Goal: Task Accomplishment & Management: Manage account settings

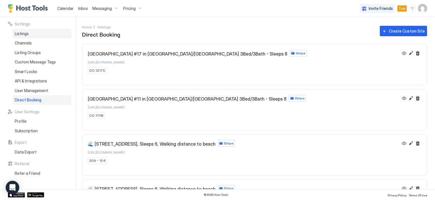
click at [27, 36] on span "Listings" at bounding box center [22, 33] width 14 height 5
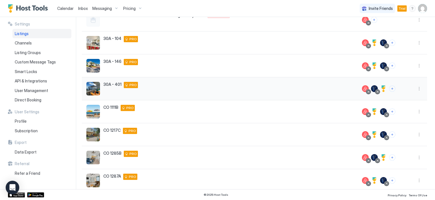
scroll to position [130, 0]
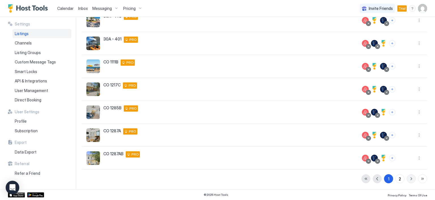
click at [408, 179] on button "button" at bounding box center [411, 178] width 9 height 9
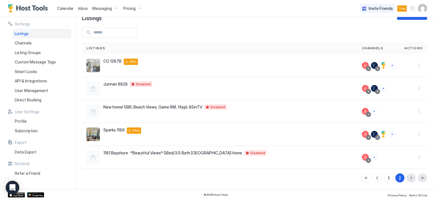
scroll to position [16, 0]
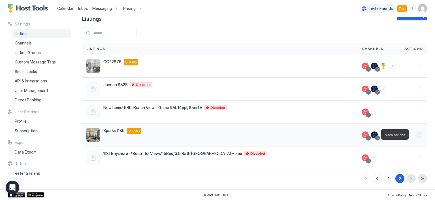
click at [416, 135] on button "More options" at bounding box center [419, 134] width 7 height 7
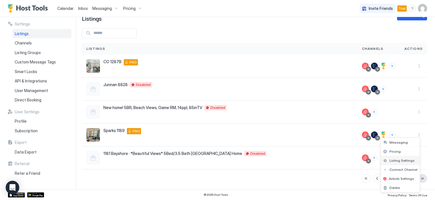
click at [407, 161] on span "Listing Settings" at bounding box center [401, 160] width 25 height 4
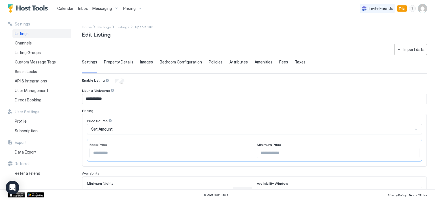
drag, startPoint x: 120, startPoint y: 60, endPoint x: 123, endPoint y: 67, distance: 7.9
click at [120, 60] on span "Property Details" at bounding box center [118, 61] width 29 height 5
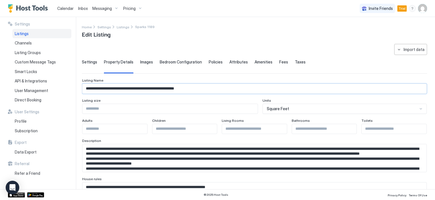
drag, startPoint x: 87, startPoint y: 88, endPoint x: 227, endPoint y: 86, distance: 139.4
click at [227, 86] on input "**********" at bounding box center [254, 89] width 344 height 10
click at [173, 169] on textarea "Input Field" at bounding box center [252, 158] width 340 height 28
click at [148, 163] on textarea "To enrich screen reader interactions, please activate Accessibility in Grammarl…" at bounding box center [252, 158] width 340 height 28
